Goal: Find specific page/section: Find specific page/section

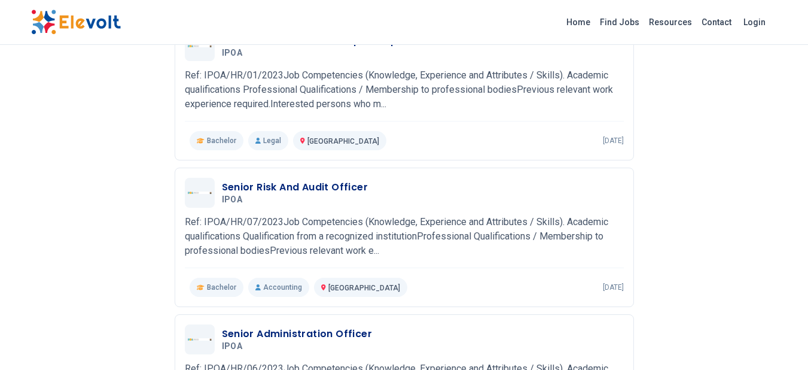
scroll to position [328, 0]
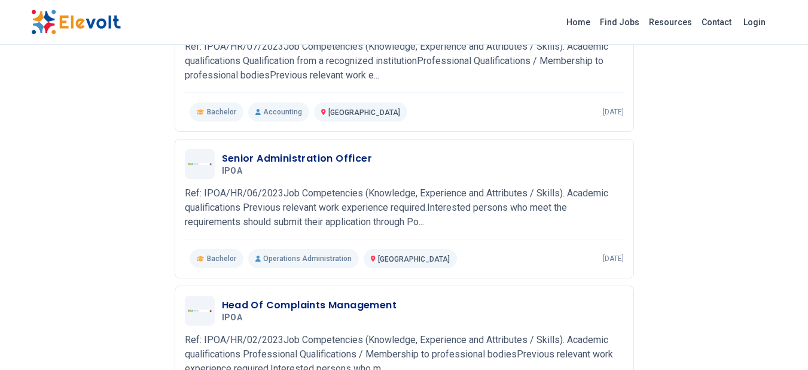
click at [390, 297] on div "Head Of Complaints Management IPOA [DATE] [DATE]" at bounding box center [404, 311] width 439 height 30
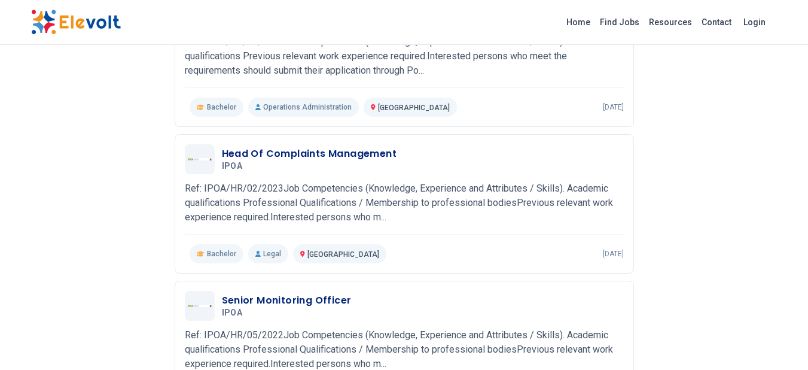
scroll to position [661, 0]
